Goal: Information Seeking & Learning: Understand process/instructions

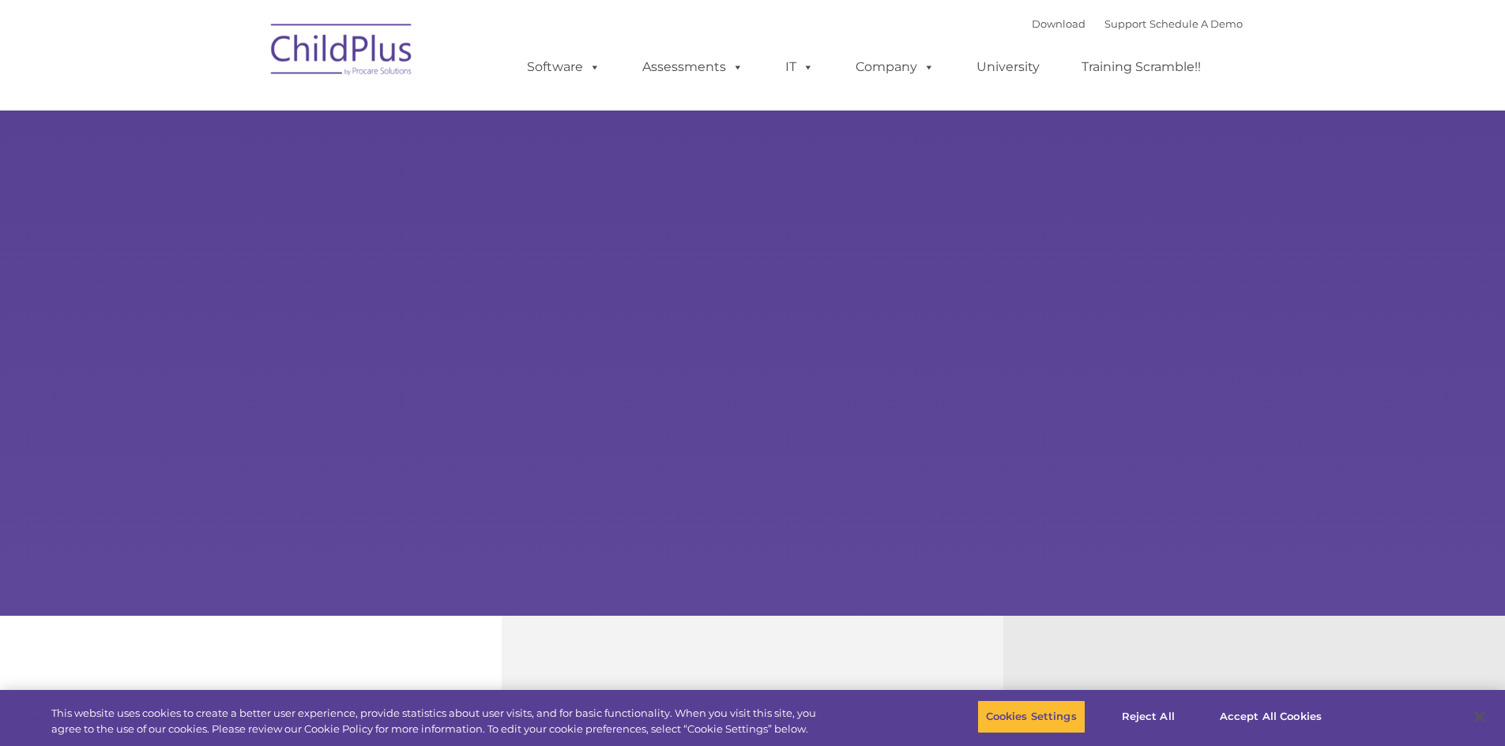
select select "MEDIUM"
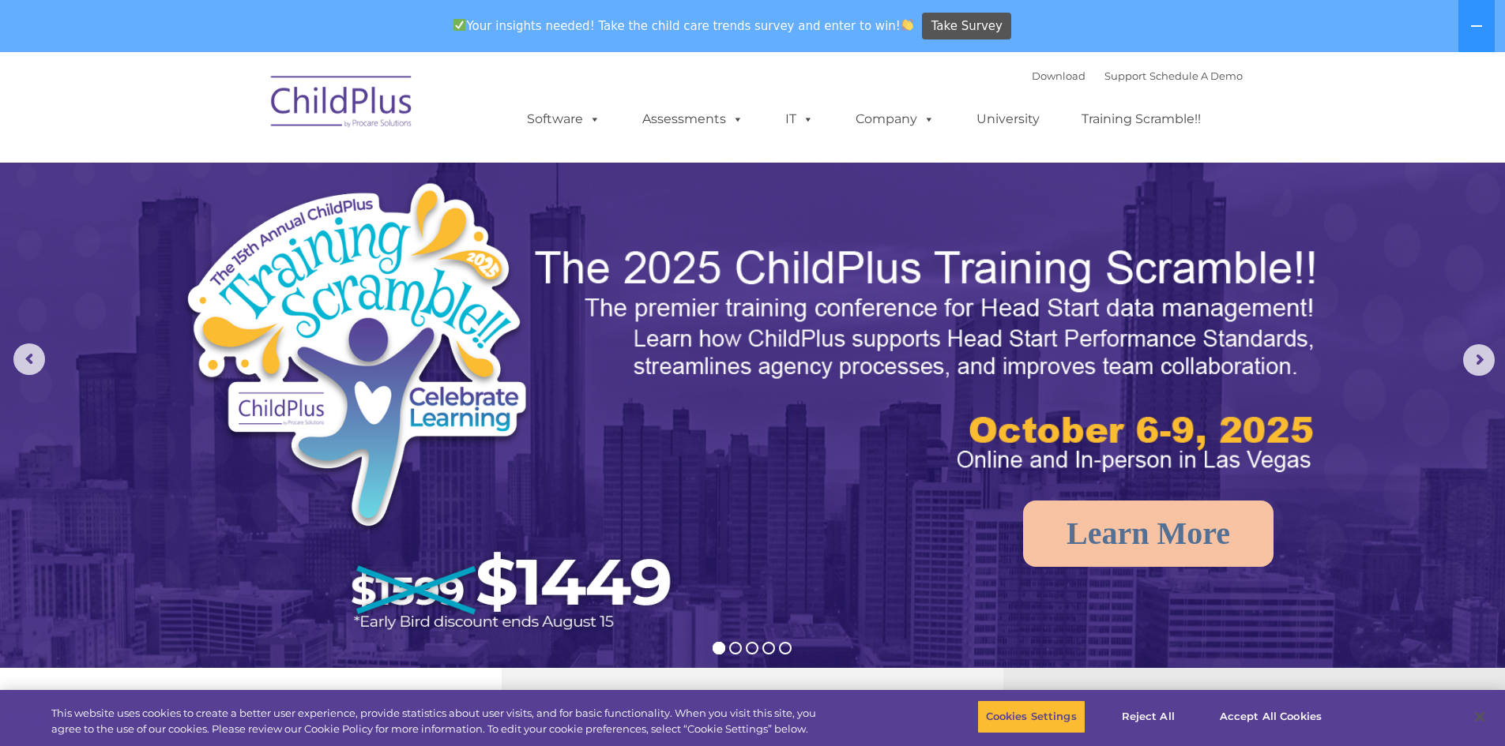
click at [316, 103] on img at bounding box center [342, 104] width 158 height 79
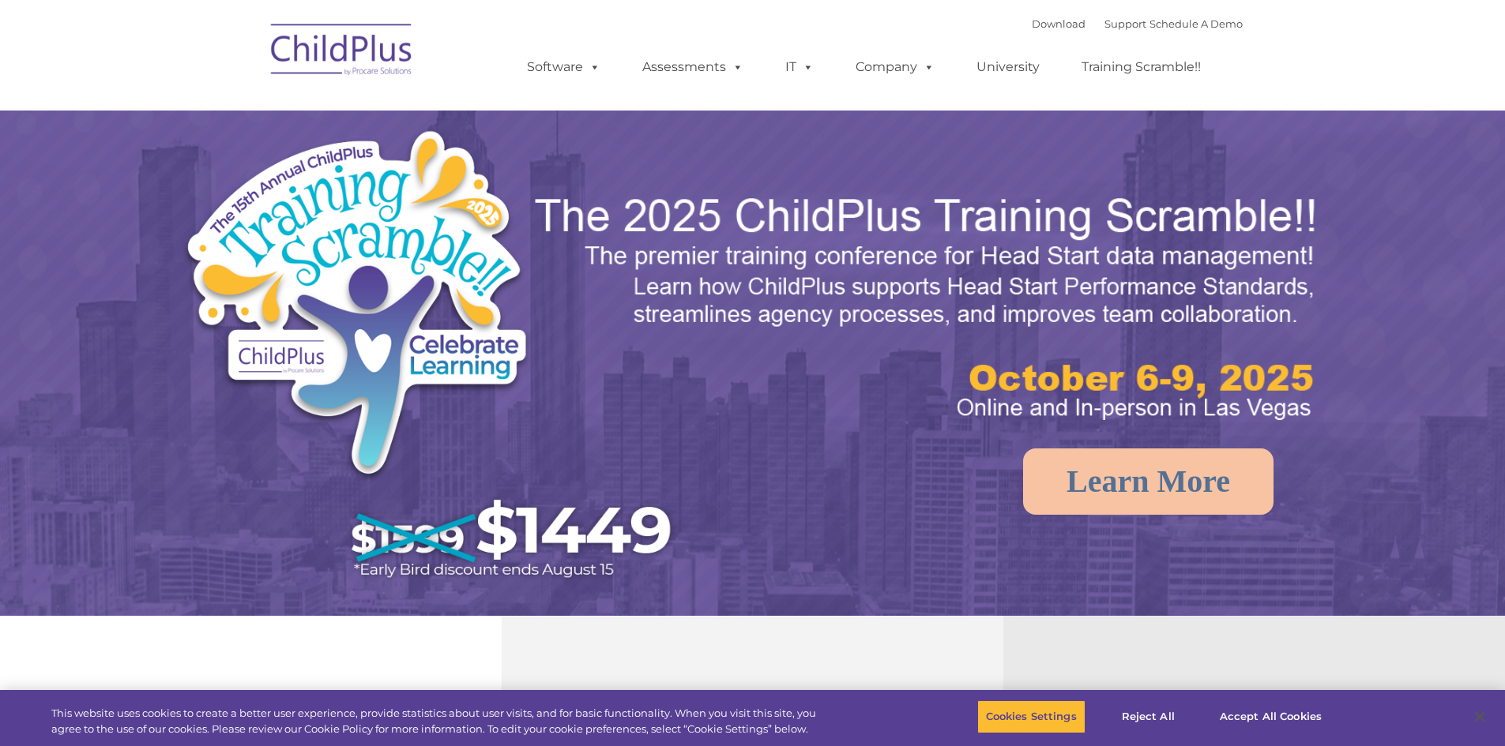
select select "MEDIUM"
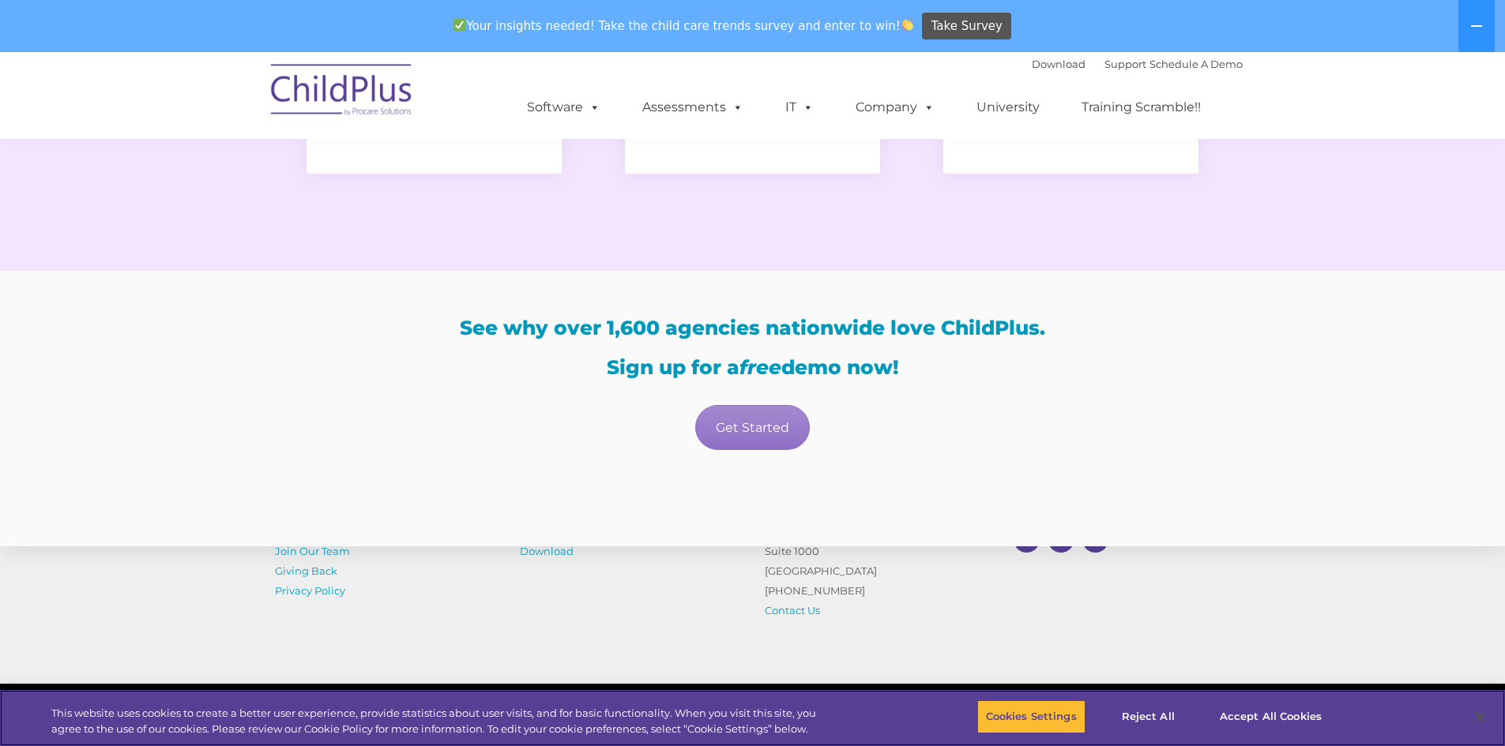
scroll to position [2749, 0]
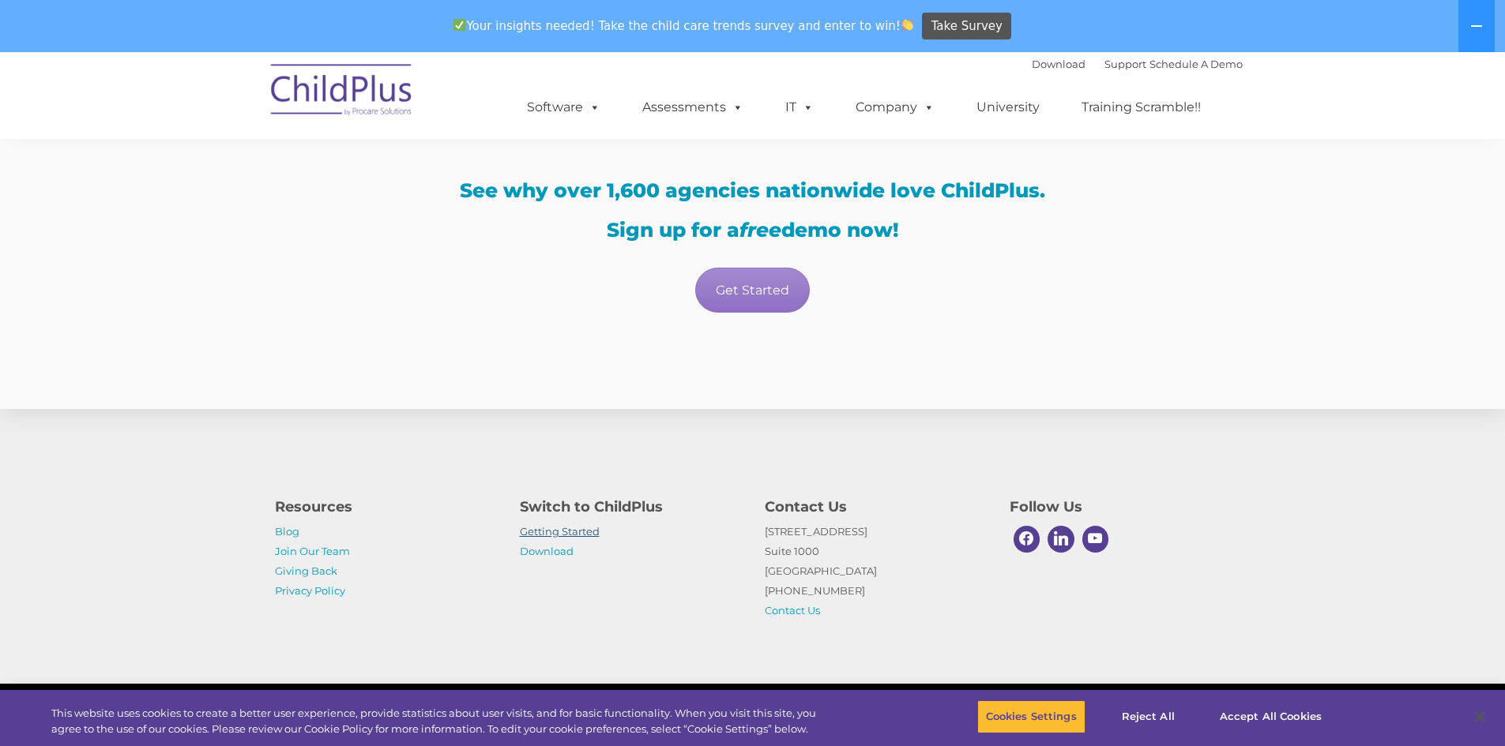
click at [582, 528] on link "Getting Started" at bounding box center [560, 531] width 80 height 13
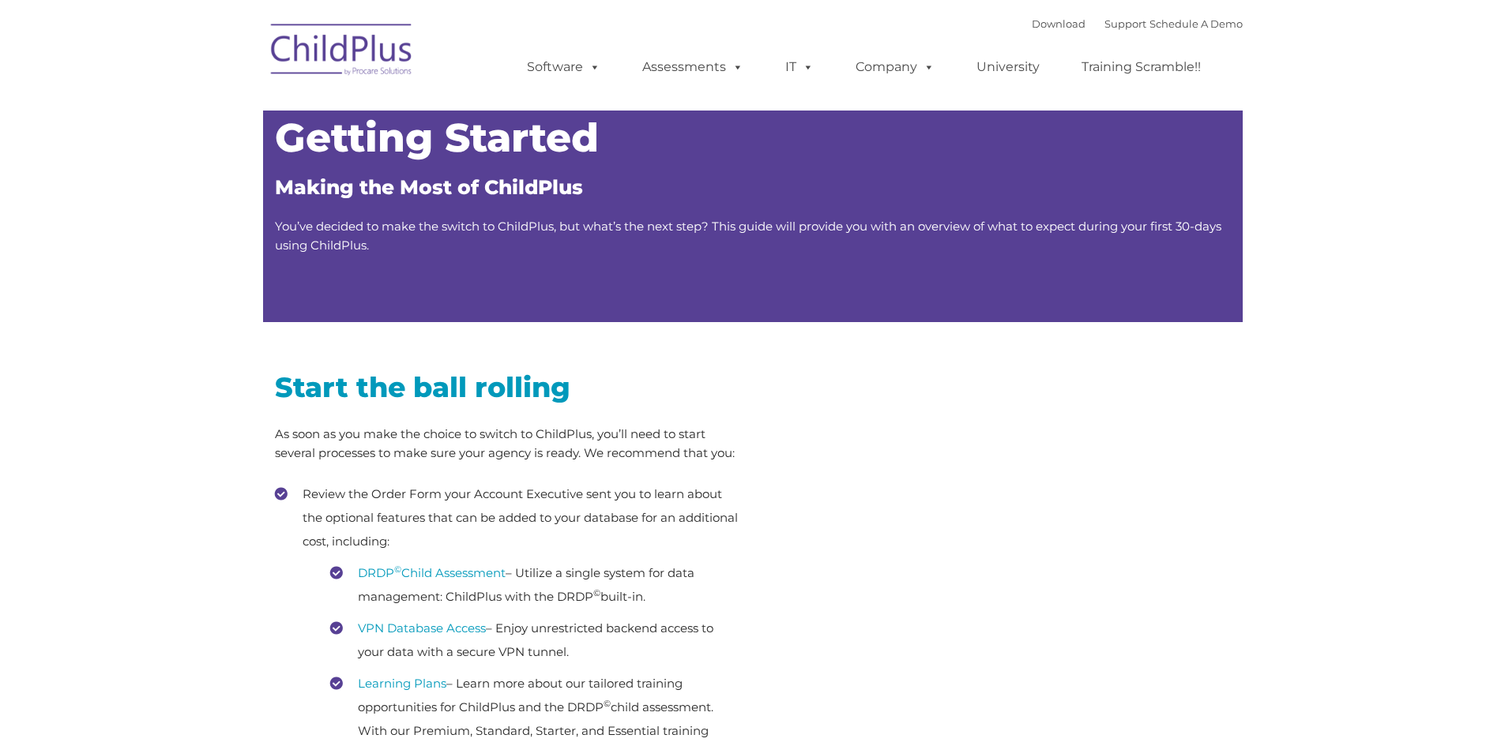
type input ""
